Goal: Task Accomplishment & Management: Manage account settings

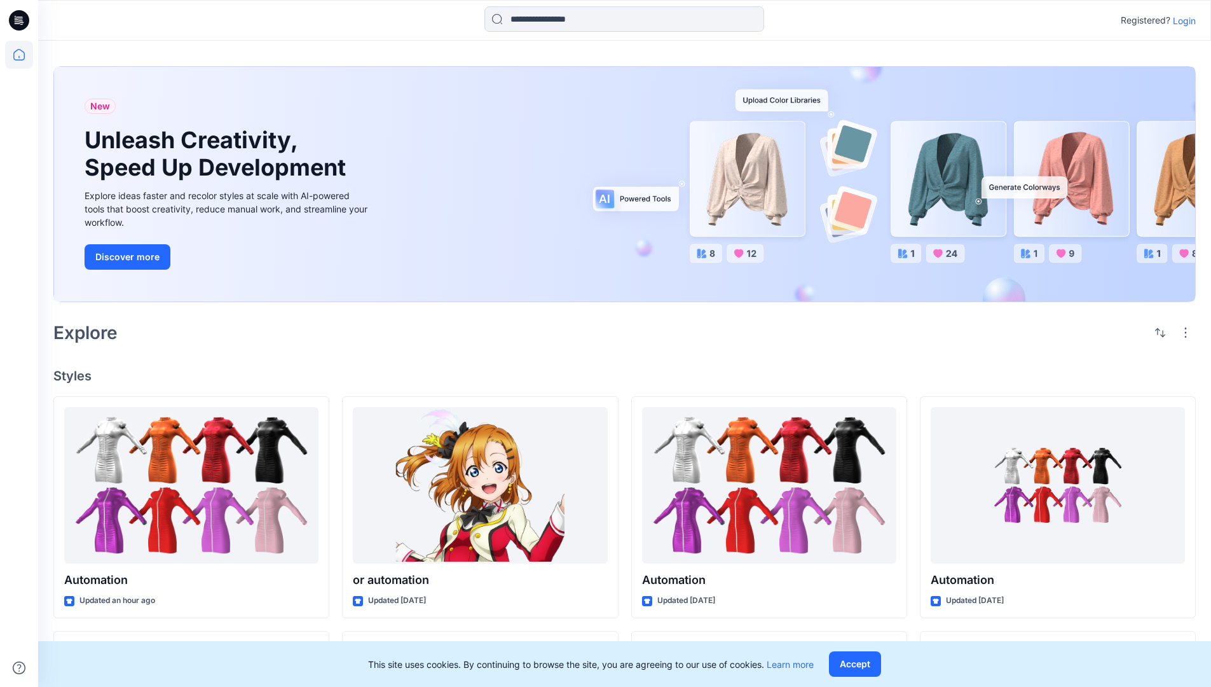
click at [1181, 20] on p "Login" at bounding box center [1184, 20] width 23 height 13
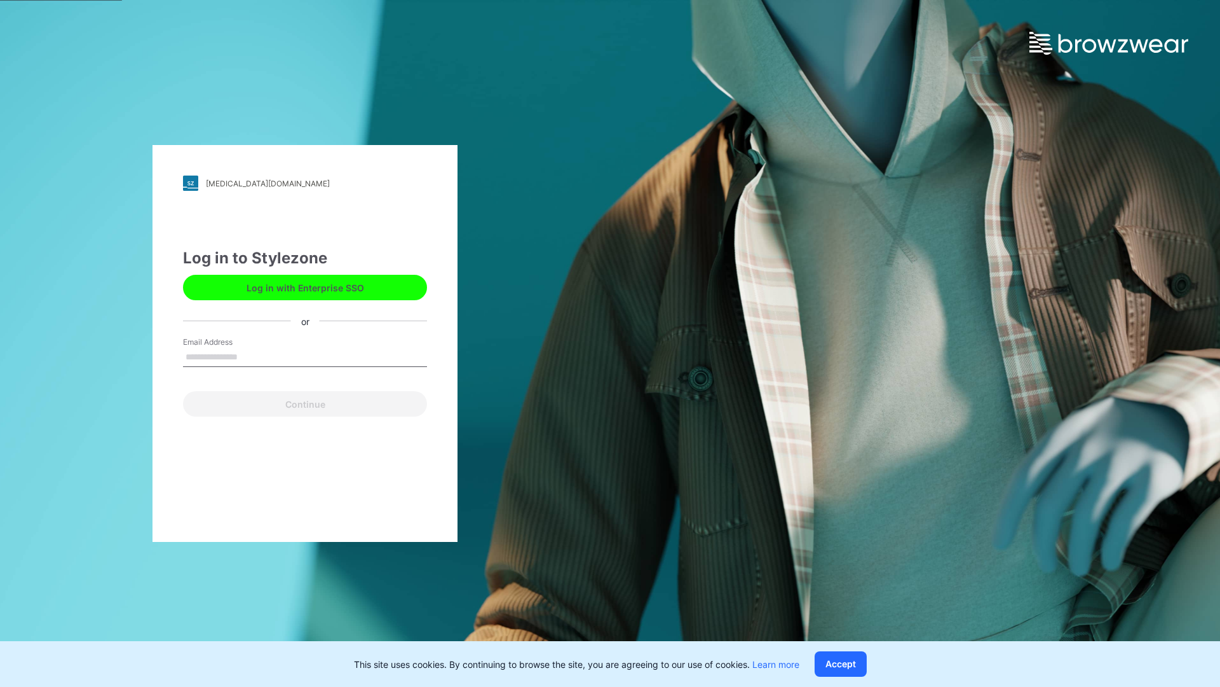
click at [251, 356] on input "Email Address" at bounding box center [305, 357] width 244 height 19
type input "**********"
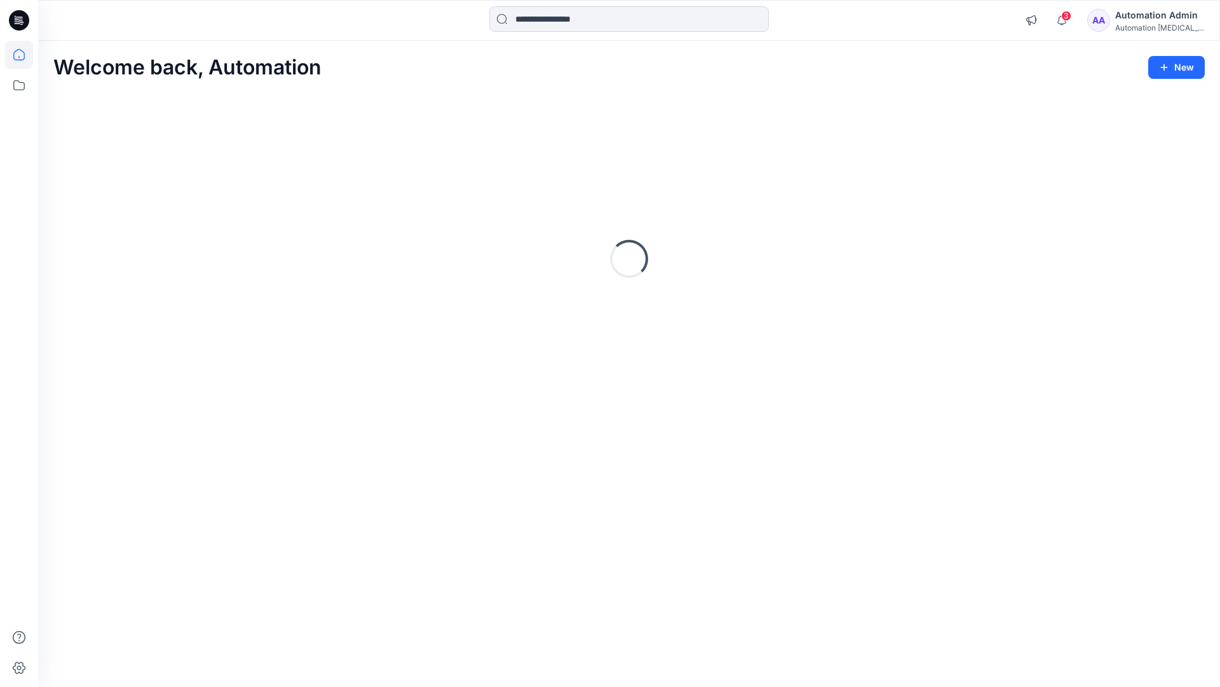
click at [24, 55] on icon at bounding box center [18, 54] width 11 height 11
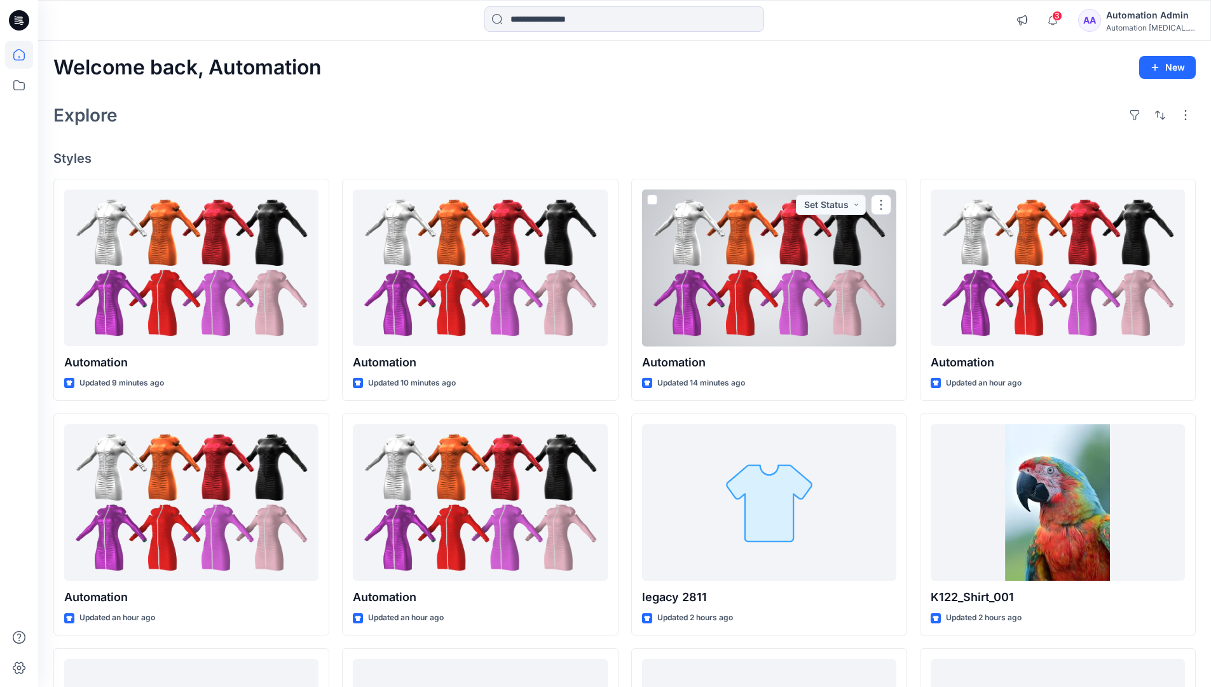
click at [1152, 15] on div "Automation Admin" at bounding box center [1150, 15] width 89 height 15
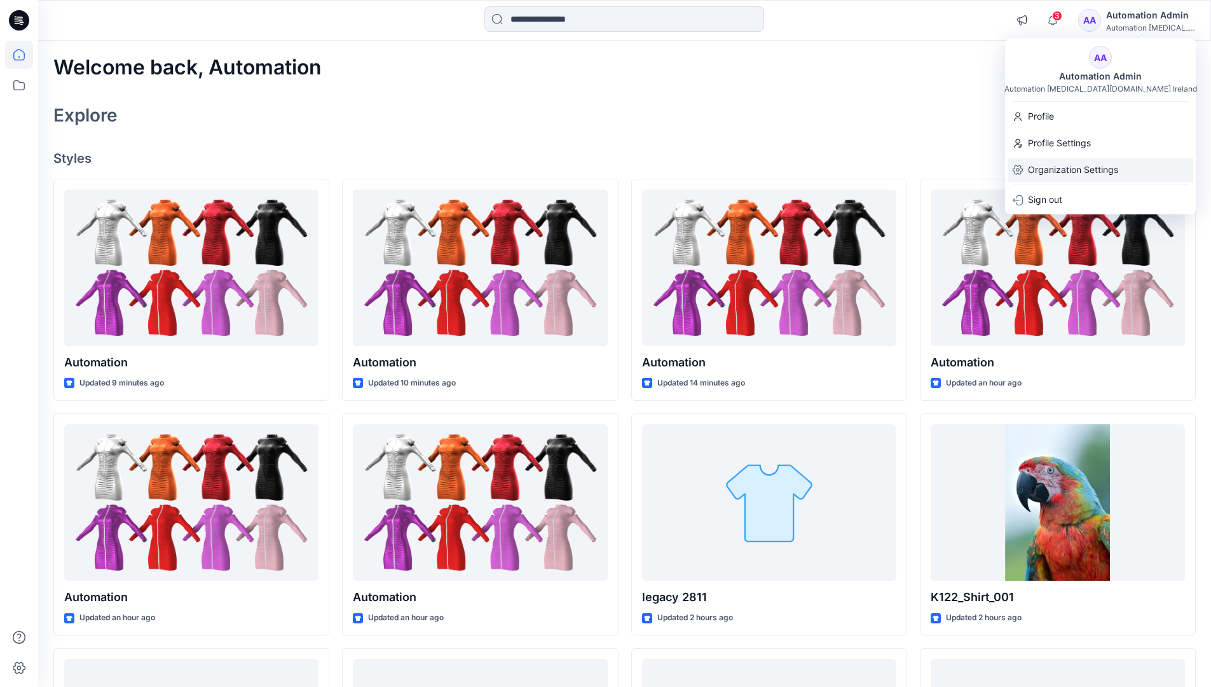
click at [1088, 170] on p "Organization Settings" at bounding box center [1073, 170] width 90 height 24
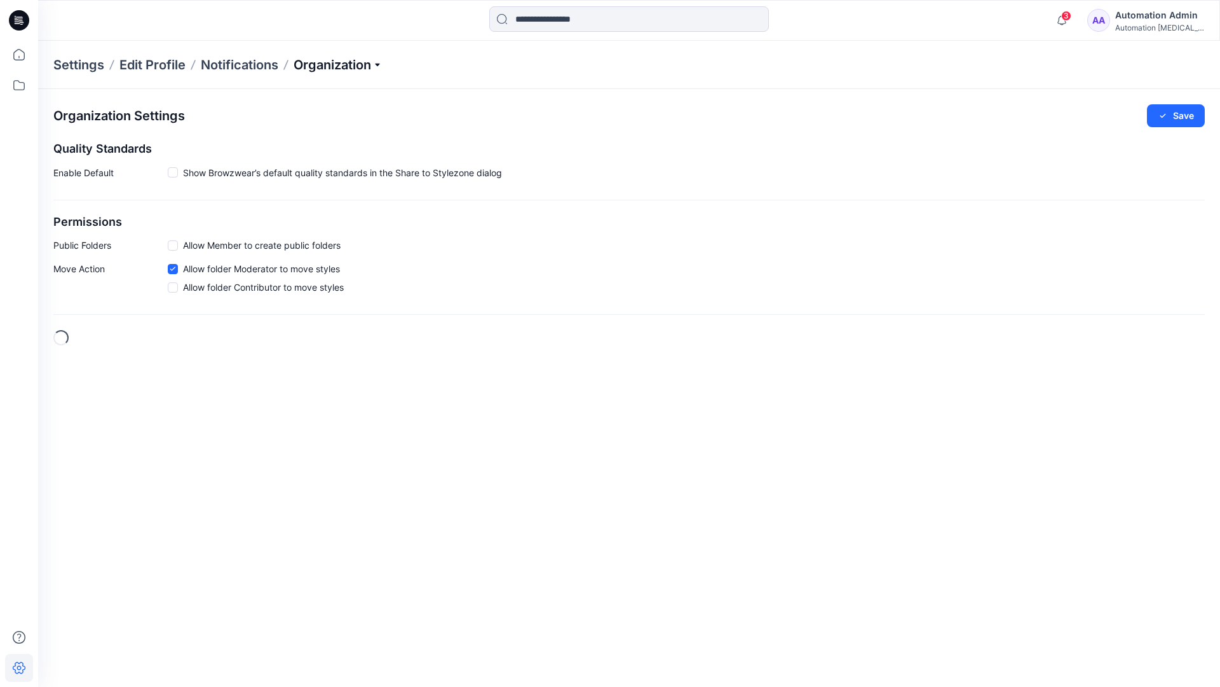
click at [381, 62] on p "Organization" at bounding box center [338, 65] width 89 height 18
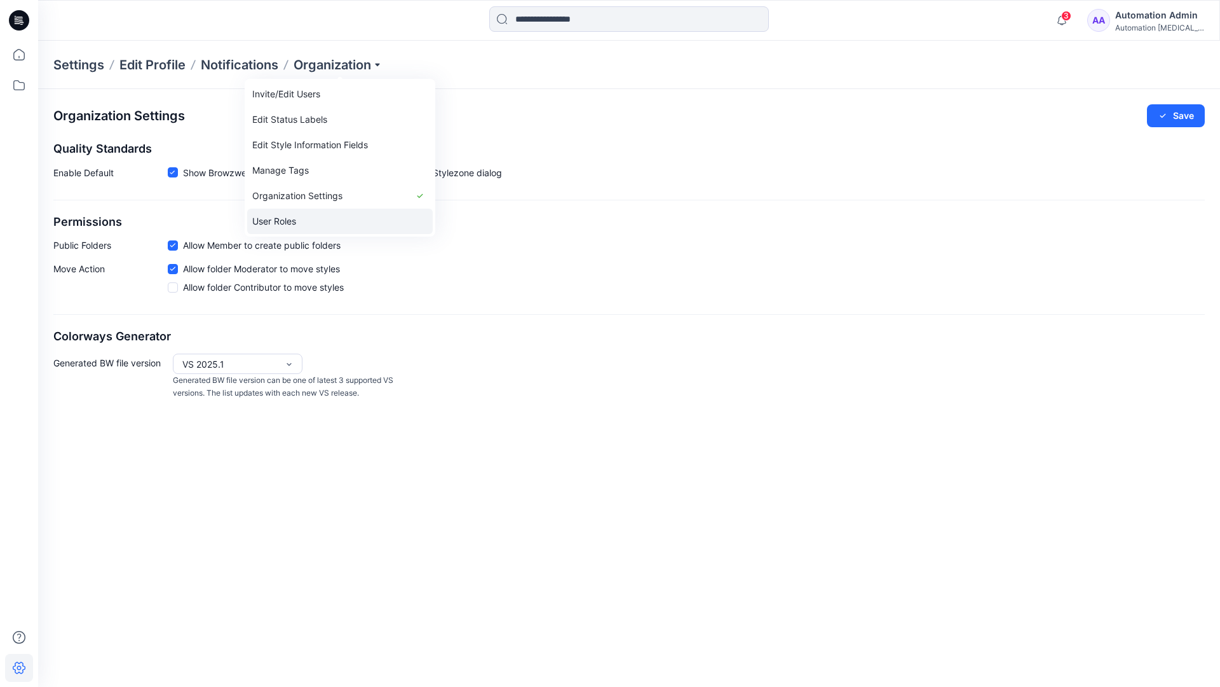
click at [301, 219] on link "User Roles" at bounding box center [340, 220] width 186 height 25
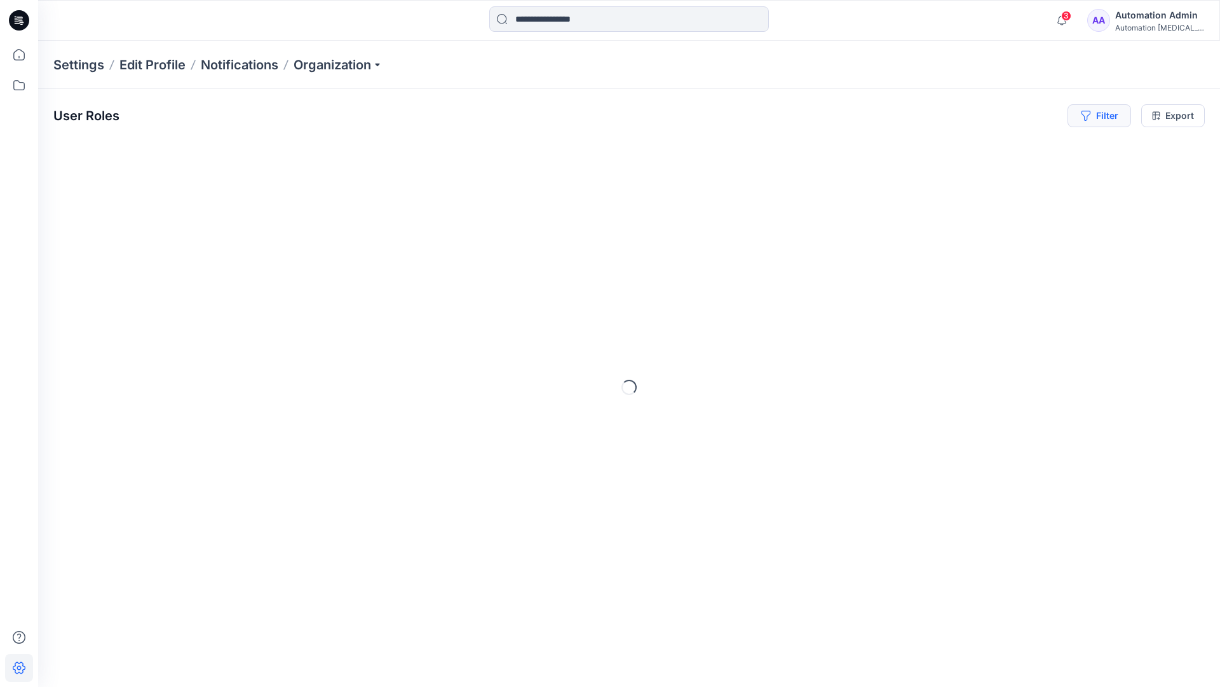
click at [1105, 120] on button "Filter" at bounding box center [1100, 115] width 64 height 23
click at [1021, 148] on div at bounding box center [1053, 150] width 131 height 16
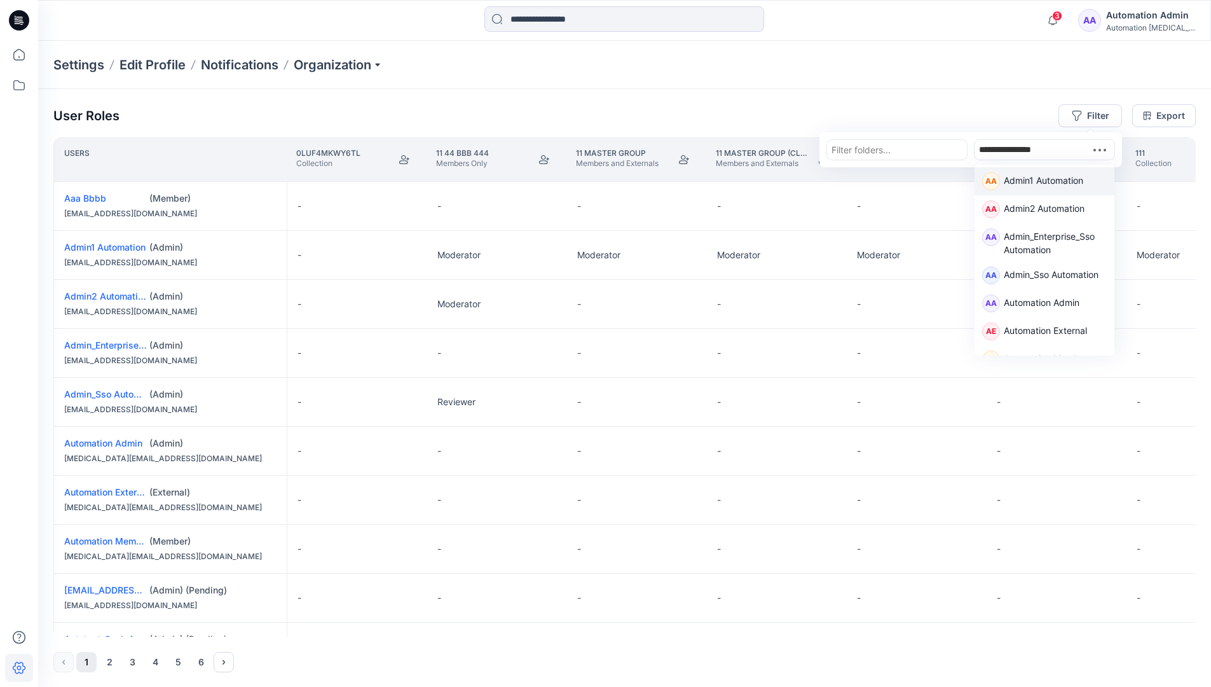
type input "**********"
click at [1024, 177] on p "Admin1 Automation" at bounding box center [1043, 182] width 79 height 17
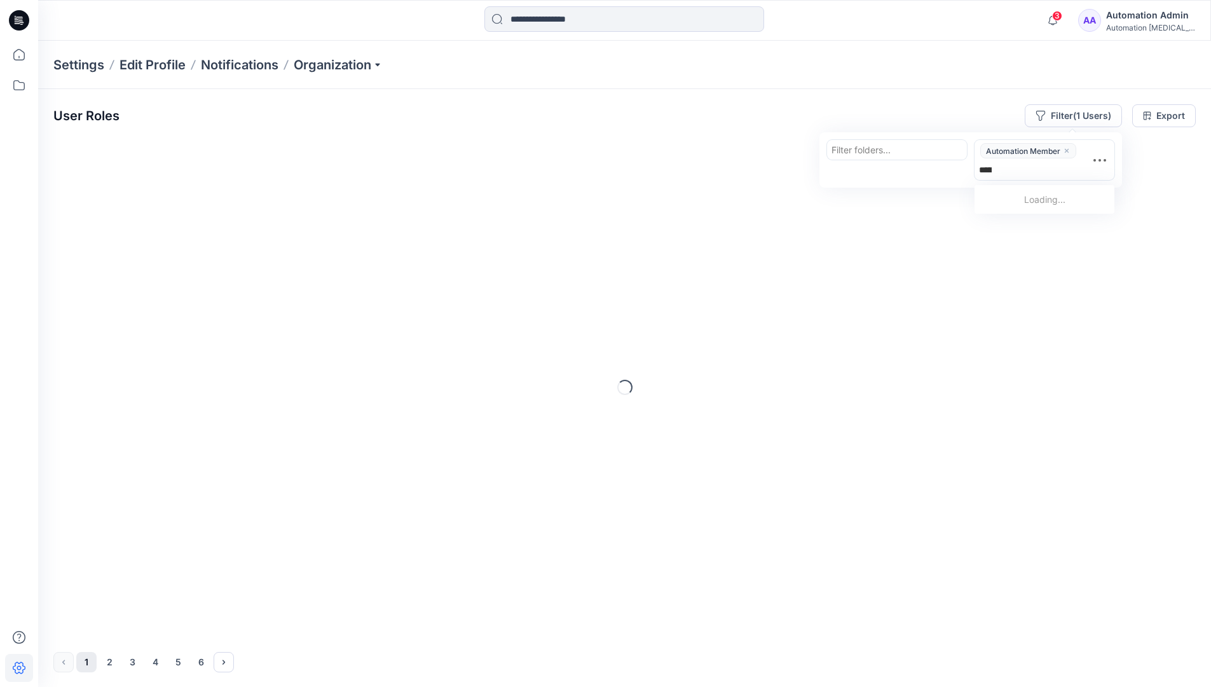
type input "**********"
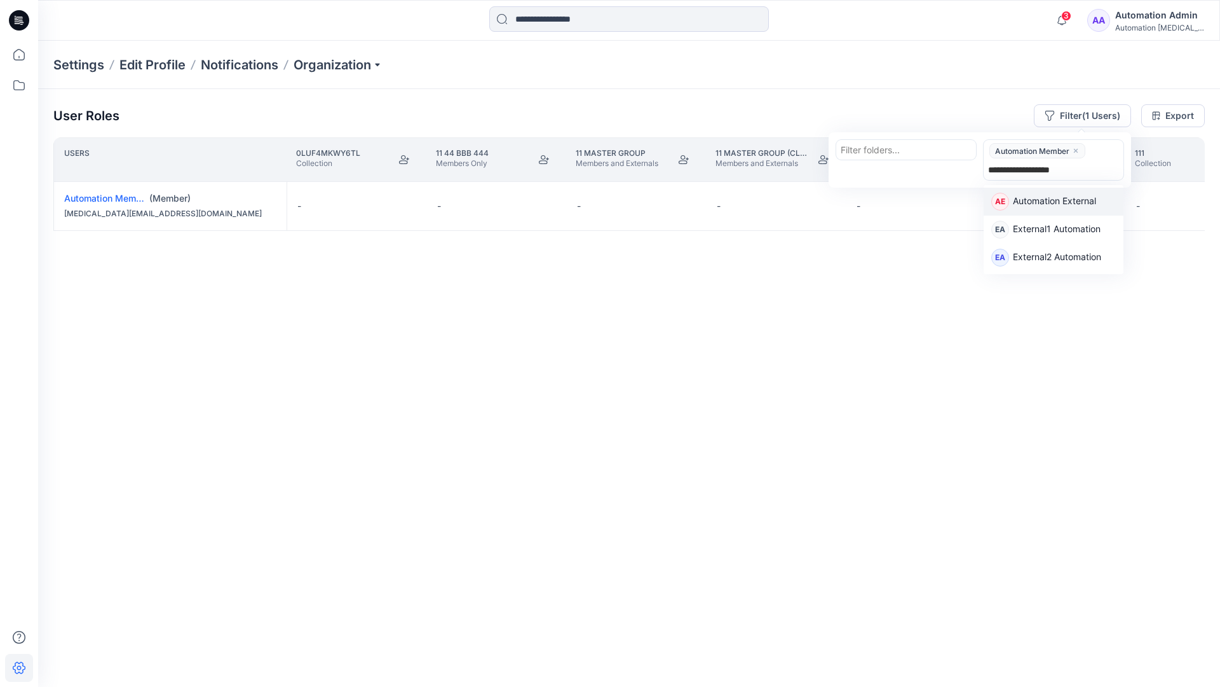
click at [1092, 201] on p "Automation External" at bounding box center [1054, 202] width 83 height 17
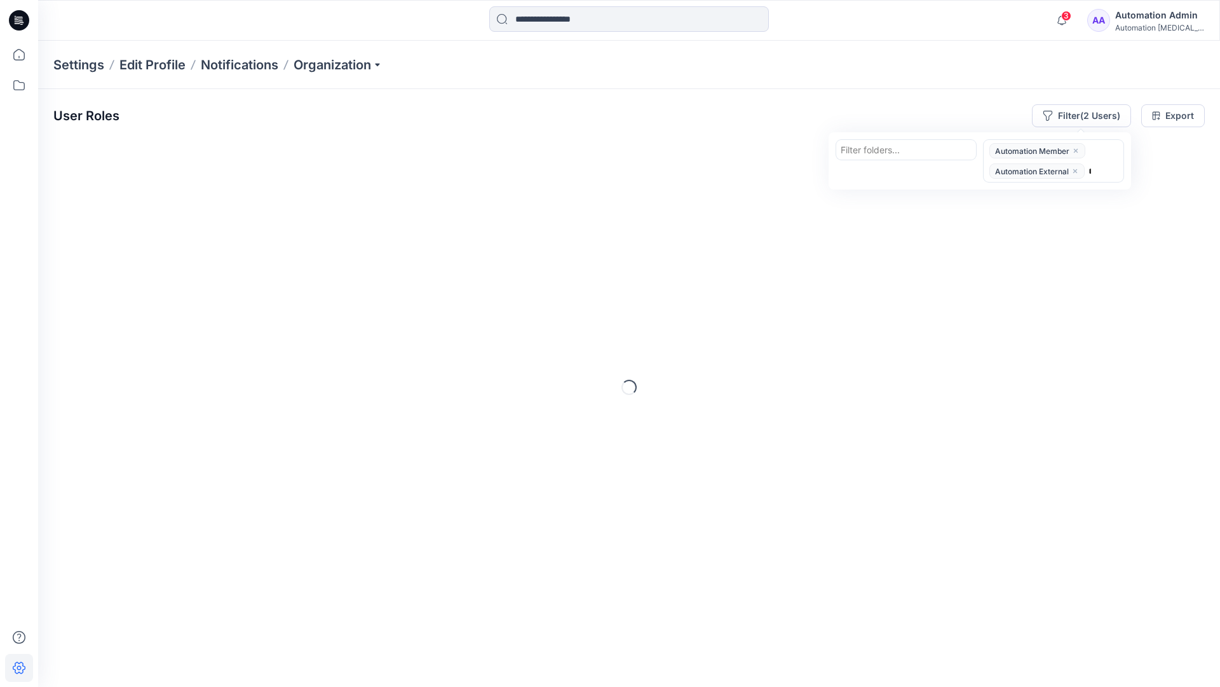
type input "*****"
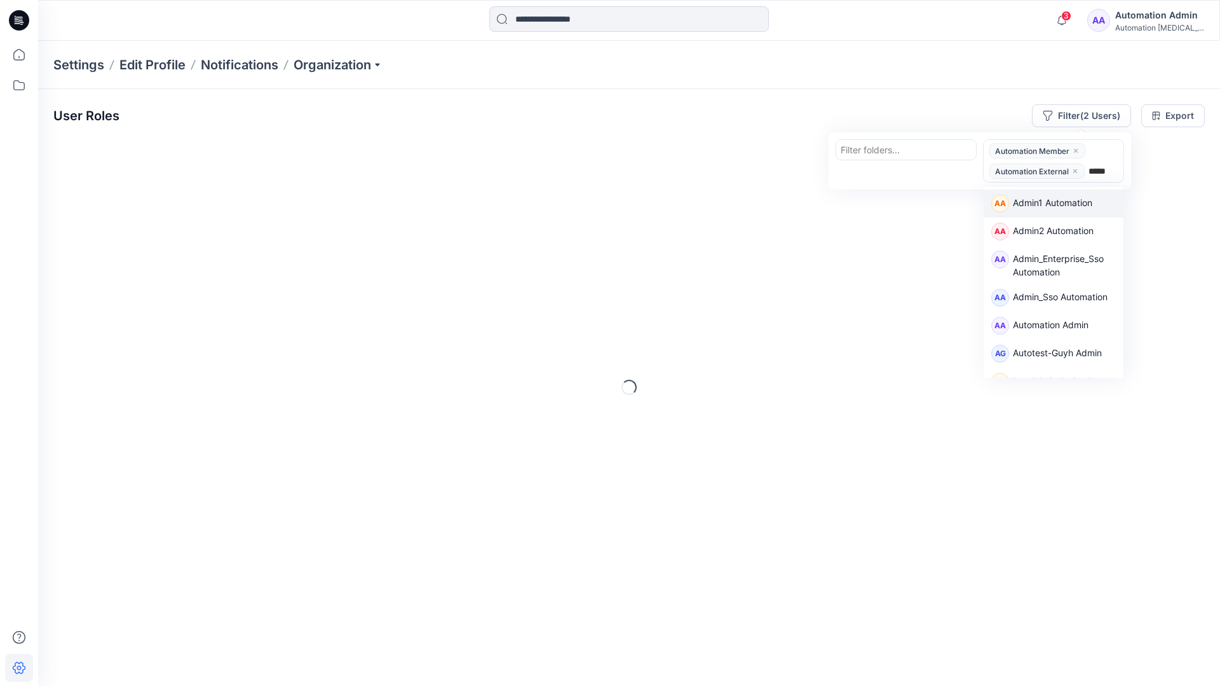
click at [1091, 191] on div "AA Admin1 Automation" at bounding box center [1054, 203] width 140 height 28
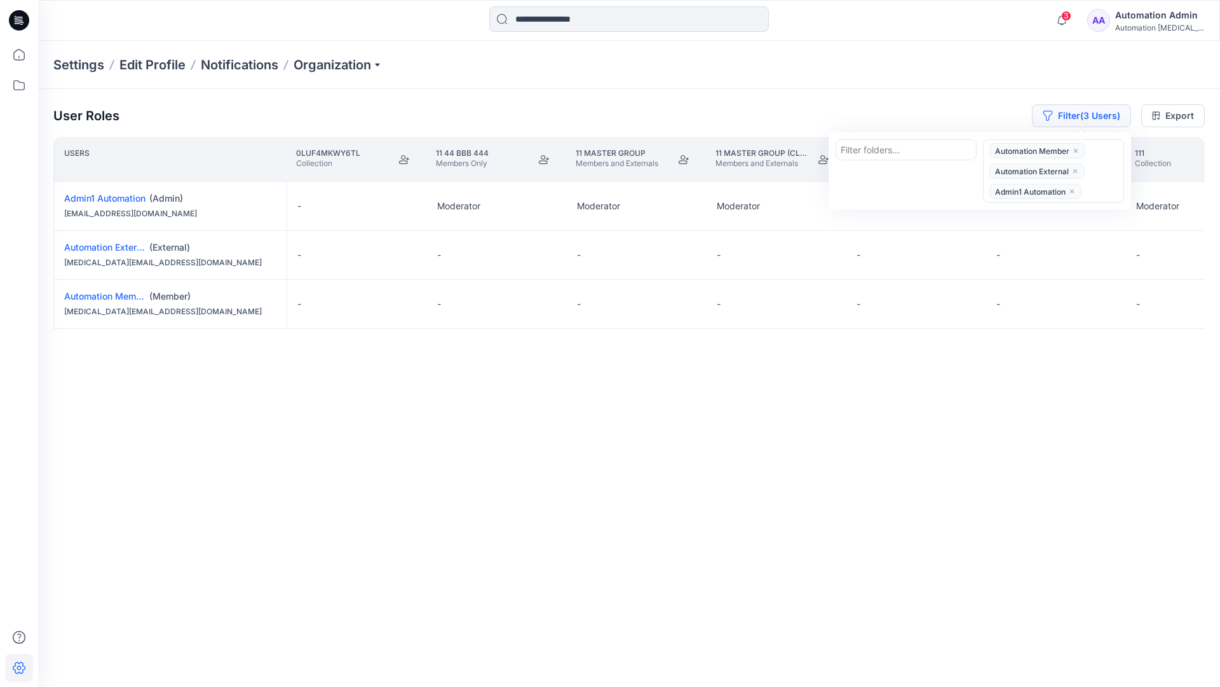
click at [1063, 109] on button "Filter (3 Users)" at bounding box center [1081, 115] width 99 height 23
click at [1081, 119] on button "Filter (3 Users)" at bounding box center [1081, 115] width 99 height 23
click at [1076, 168] on icon "close" at bounding box center [1076, 171] width 8 height 8
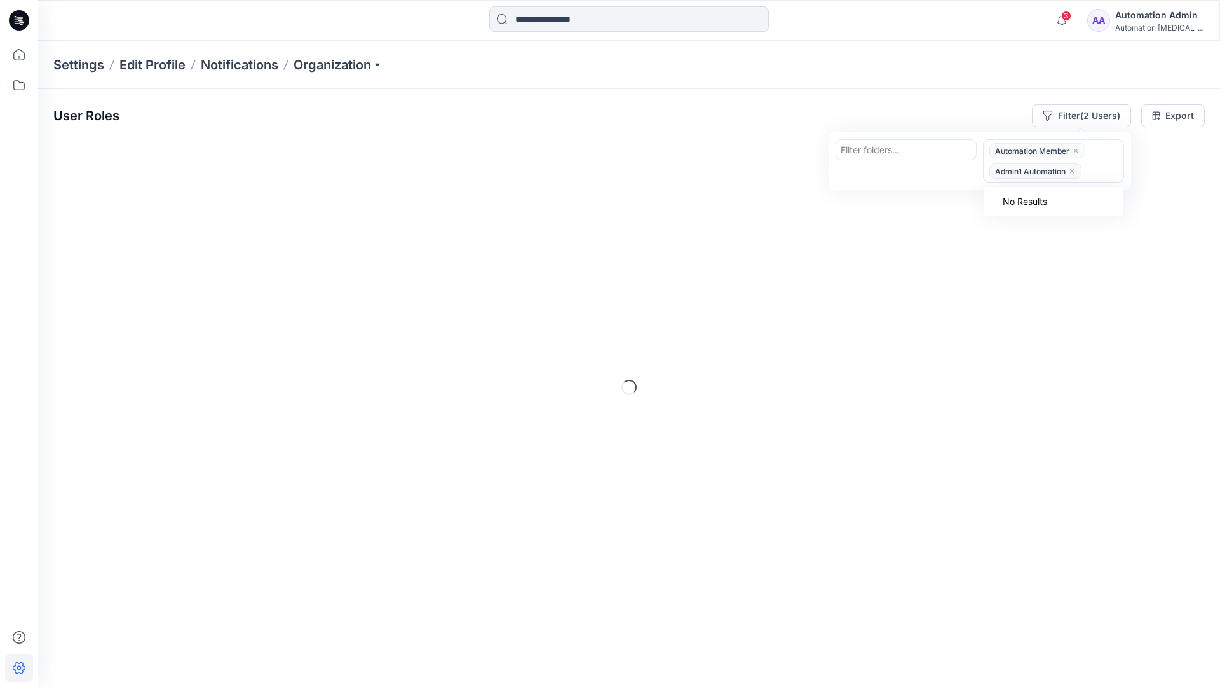
click at [1074, 168] on icon "close" at bounding box center [1073, 171] width 8 height 8
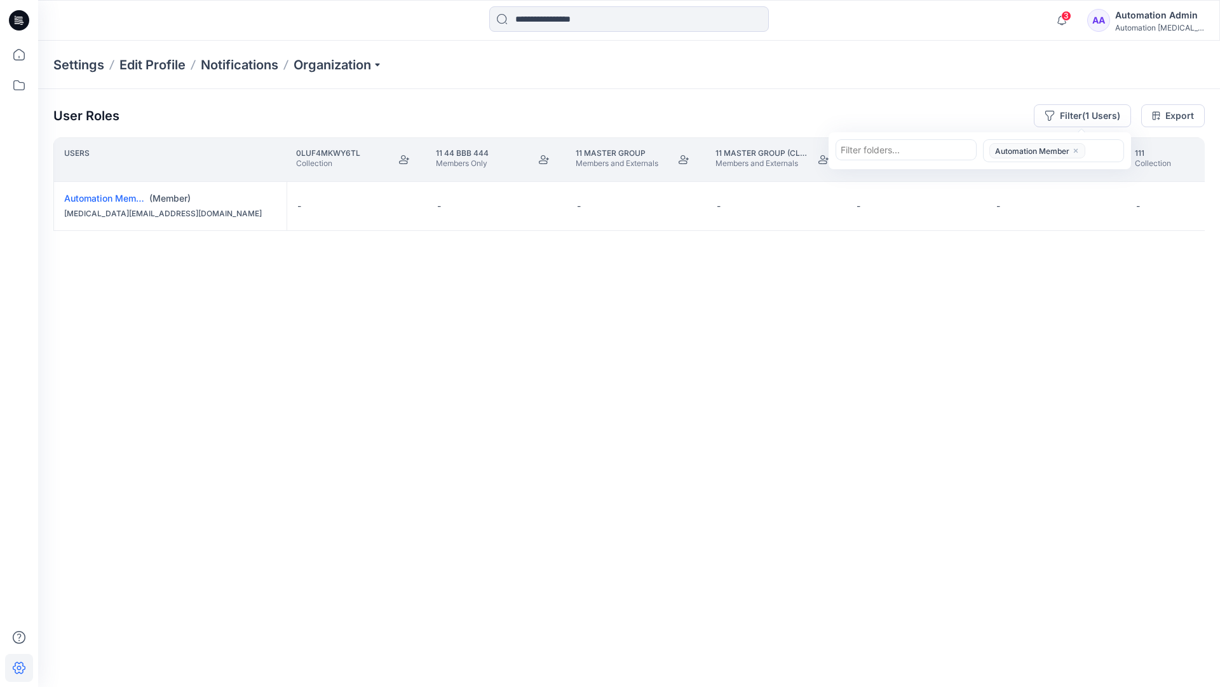
click at [1076, 148] on icon "close" at bounding box center [1076, 151] width 8 height 8
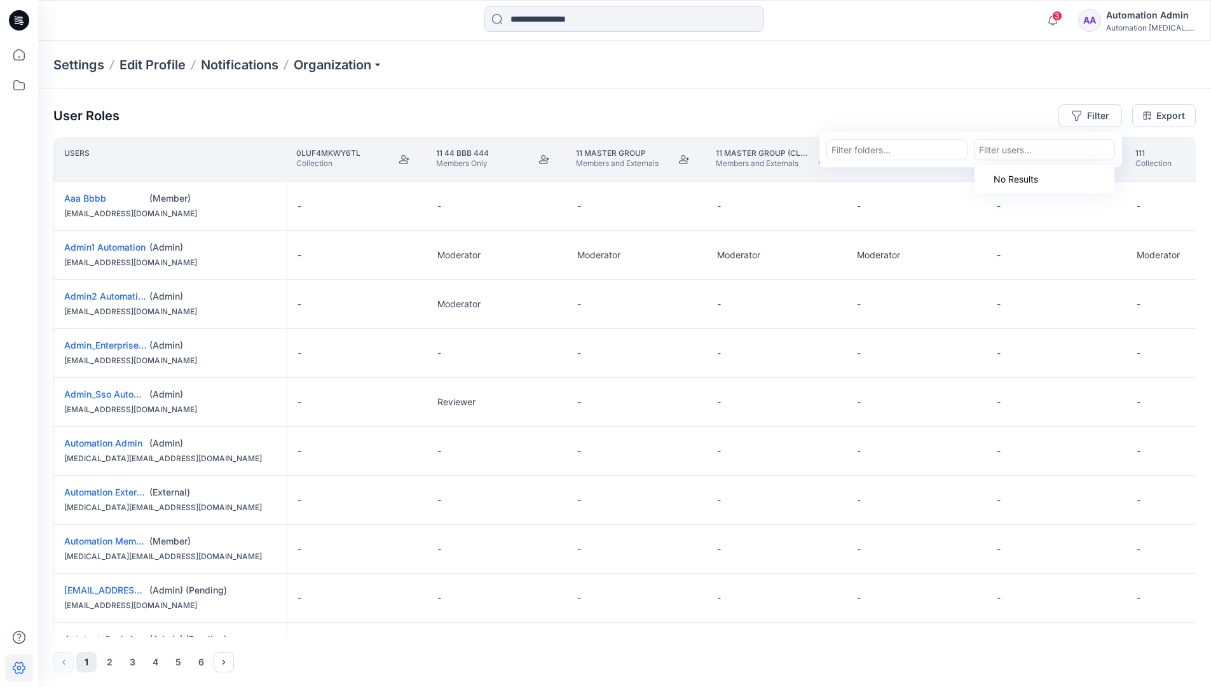
click at [911, 101] on div "User Roles Filter Filter folders... option Automation Member, deselected. Use U…" at bounding box center [624, 388] width 1173 height 598
click at [1161, 16] on div "Automation Admin" at bounding box center [1150, 15] width 89 height 15
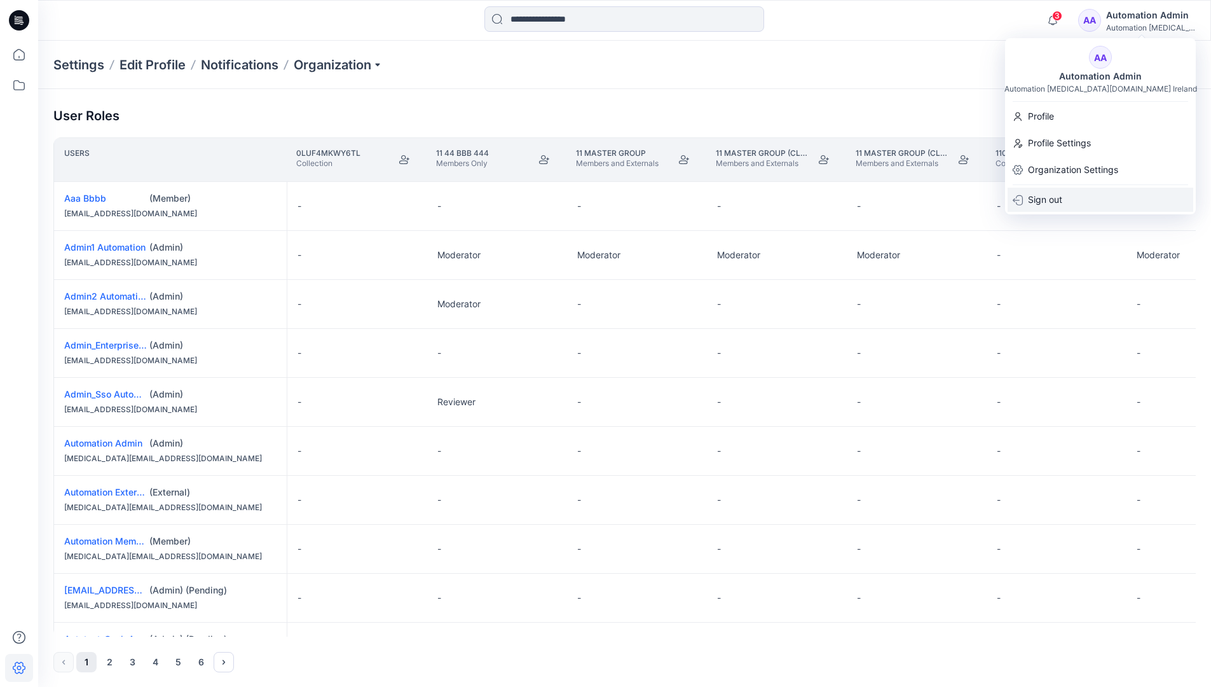
click at [1086, 195] on div "Sign out" at bounding box center [1101, 200] width 186 height 24
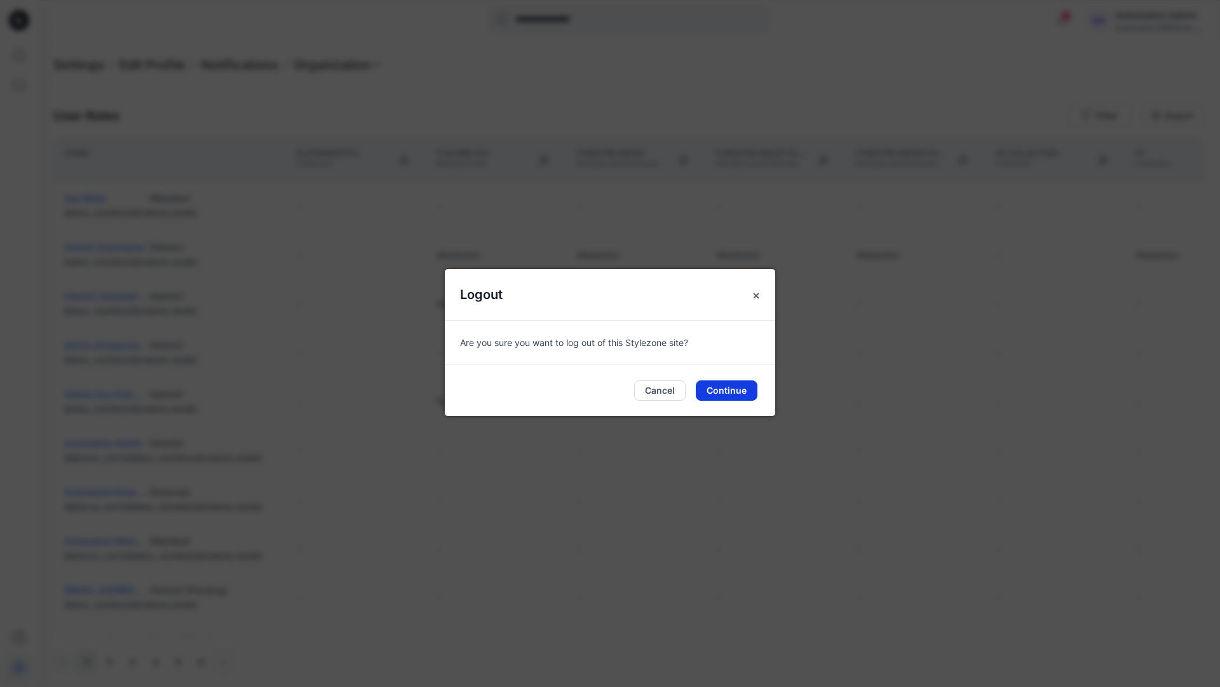
click at [724, 386] on button "Continue" at bounding box center [727, 390] width 62 height 20
